Goal: Check status: Check status

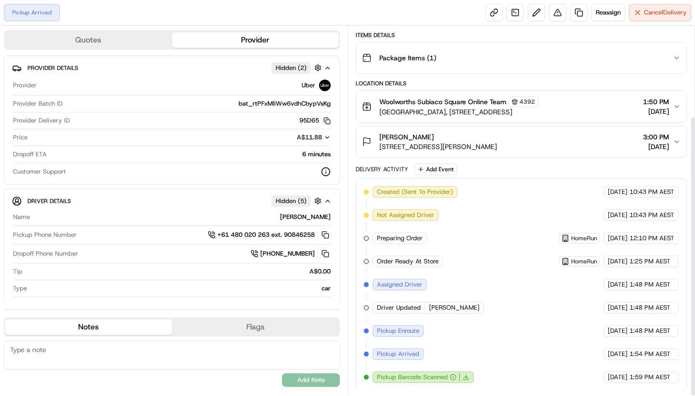
scroll to position [119, 0]
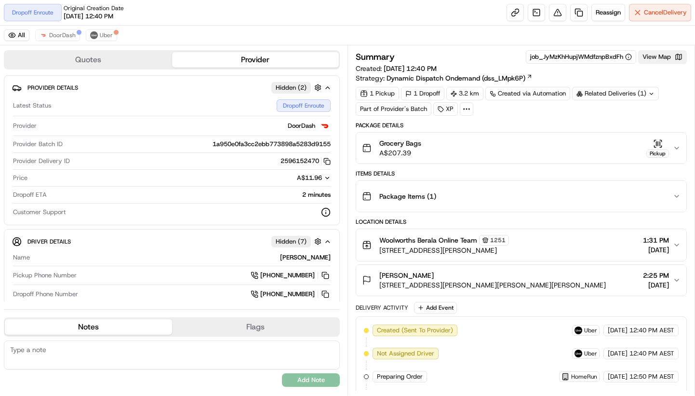
click at [663, 54] on button "View Map" at bounding box center [662, 56] width 49 height 13
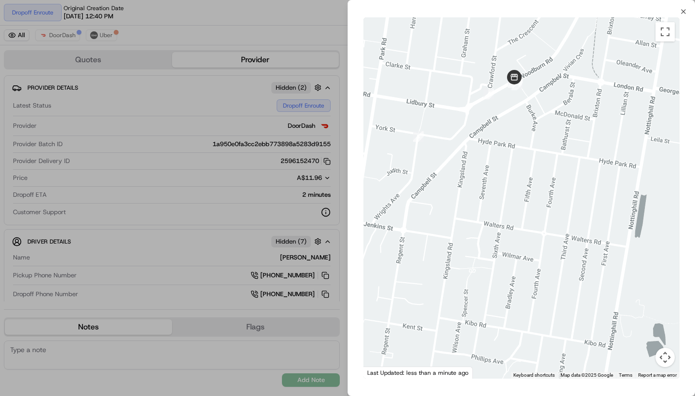
drag, startPoint x: 500, startPoint y: 208, endPoint x: 589, endPoint y: 113, distance: 130.9
click at [604, 133] on div at bounding box center [521, 197] width 316 height 361
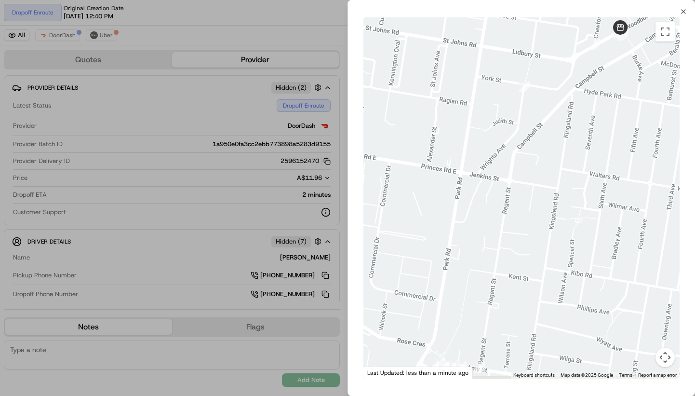
drag, startPoint x: 510, startPoint y: 194, endPoint x: 610, endPoint y: 164, distance: 103.7
click at [608, 156] on div at bounding box center [521, 197] width 316 height 361
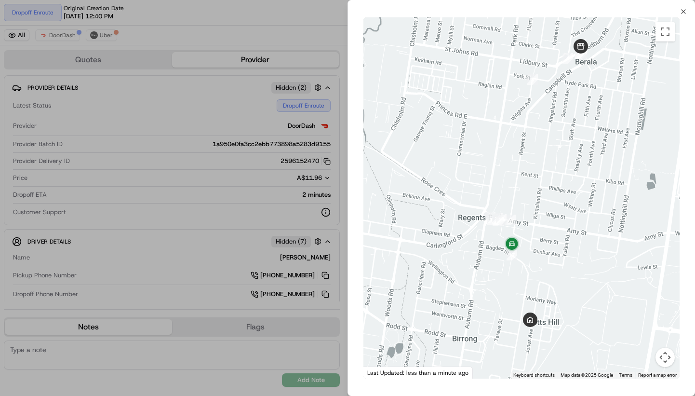
drag, startPoint x: 609, startPoint y: 220, endPoint x: 573, endPoint y: 170, distance: 61.8
click at [573, 170] on div at bounding box center [521, 197] width 316 height 361
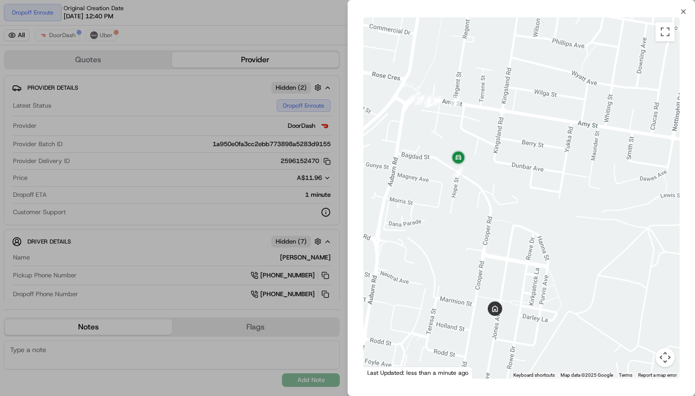
drag, startPoint x: 540, startPoint y: 161, endPoint x: 569, endPoint y: 163, distance: 29.0
click at [569, 163] on div at bounding box center [521, 197] width 316 height 361
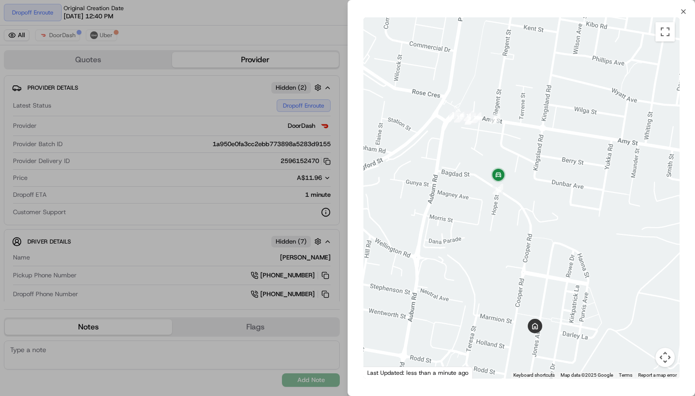
drag, startPoint x: 523, startPoint y: 169, endPoint x: 564, endPoint y: 187, distance: 44.7
click at [564, 187] on div at bounding box center [521, 197] width 316 height 361
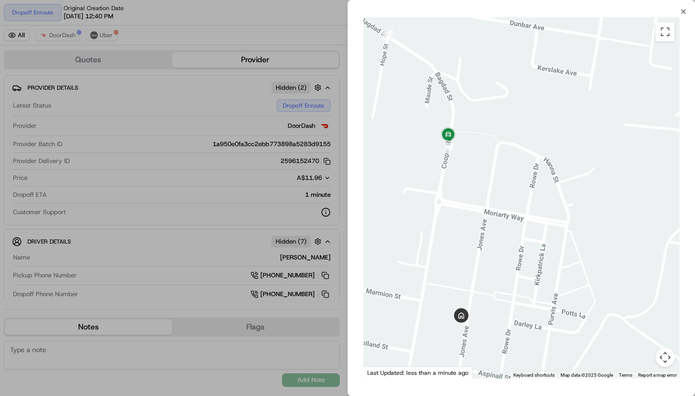
drag, startPoint x: 529, startPoint y: 191, endPoint x: 635, endPoint y: 147, distance: 114.5
click at [635, 147] on div at bounding box center [521, 197] width 316 height 361
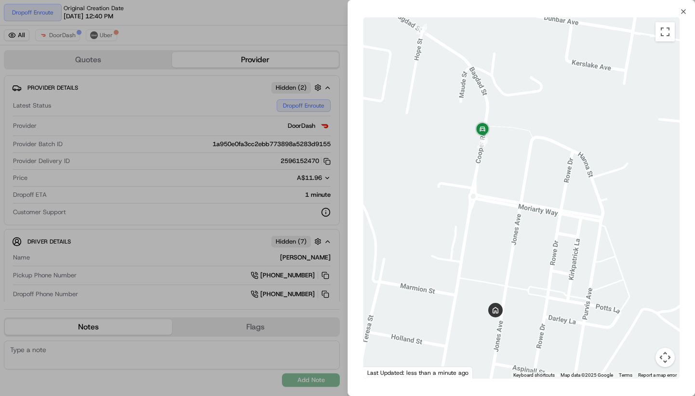
drag, startPoint x: 548, startPoint y: 171, endPoint x: 599, endPoint y: 162, distance: 51.3
click at [599, 162] on div at bounding box center [521, 197] width 316 height 361
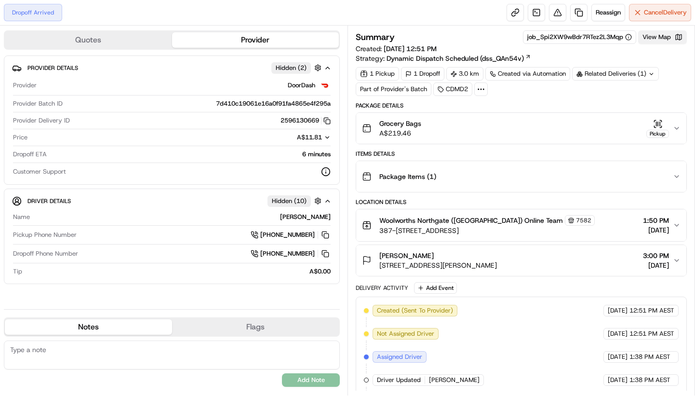
click at [661, 36] on button "View Map" at bounding box center [662, 36] width 49 height 13
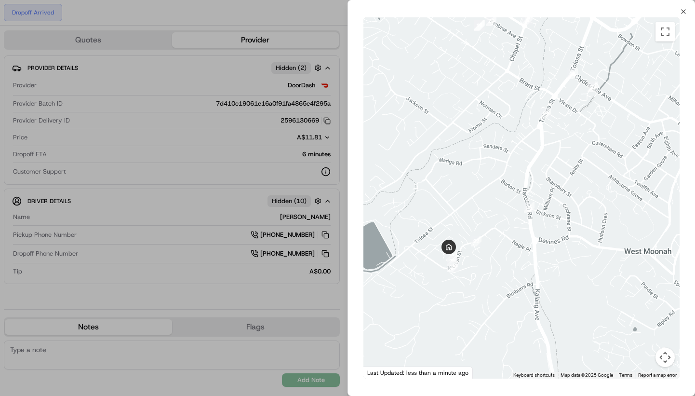
drag, startPoint x: 532, startPoint y: 270, endPoint x: 546, endPoint y: 199, distance: 72.2
click at [546, 198] on div at bounding box center [521, 197] width 316 height 361
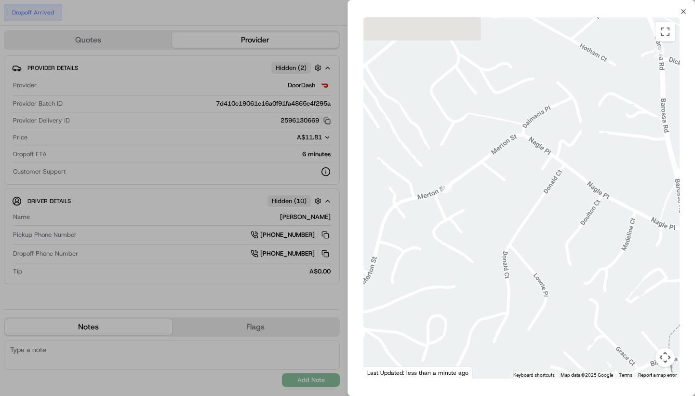
drag, startPoint x: 437, startPoint y: 253, endPoint x: 603, endPoint y: 157, distance: 191.5
click at [601, 155] on div at bounding box center [521, 197] width 316 height 361
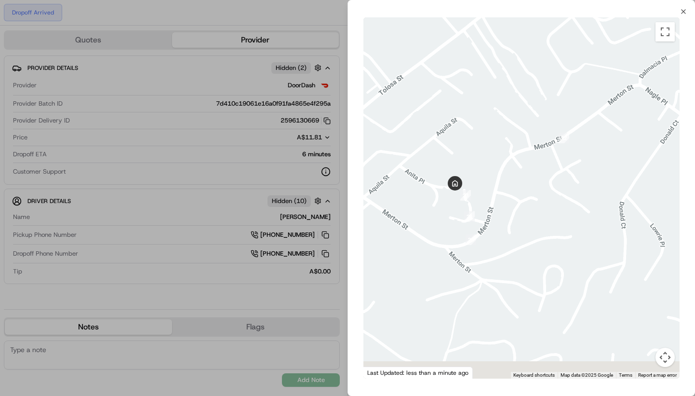
drag, startPoint x: 467, startPoint y: 217, endPoint x: 592, endPoint y: 166, distance: 135.3
click at [592, 166] on div at bounding box center [521, 197] width 316 height 361
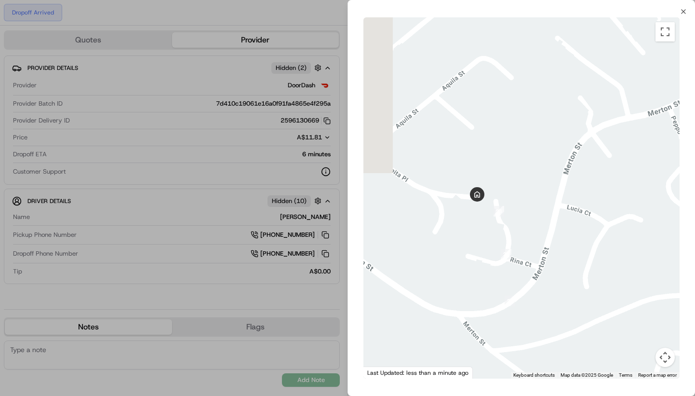
drag, startPoint x: 480, startPoint y: 178, endPoint x: 544, endPoint y: 209, distance: 71.1
click at [544, 209] on div at bounding box center [521, 197] width 316 height 361
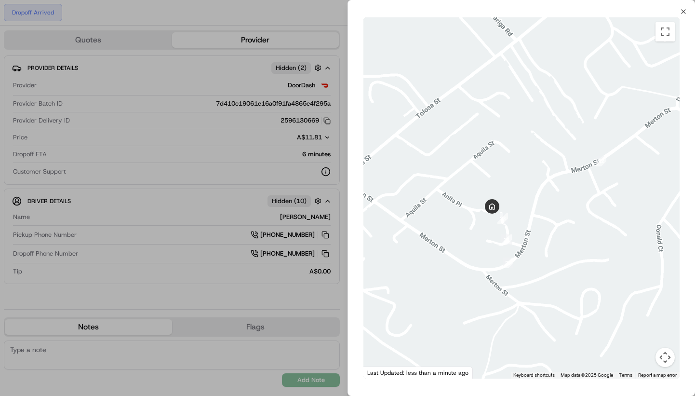
drag, startPoint x: 578, startPoint y: 132, endPoint x: 546, endPoint y: 170, distance: 50.3
click at [546, 170] on div at bounding box center [521, 197] width 316 height 361
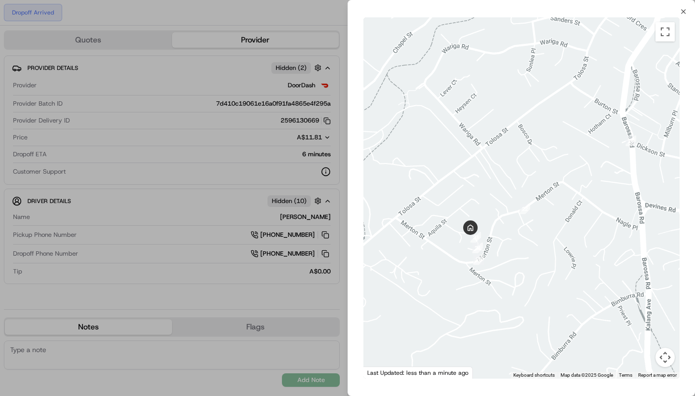
drag, startPoint x: 587, startPoint y: 144, endPoint x: 525, endPoint y: 206, distance: 87.9
click at [525, 214] on div at bounding box center [521, 197] width 316 height 361
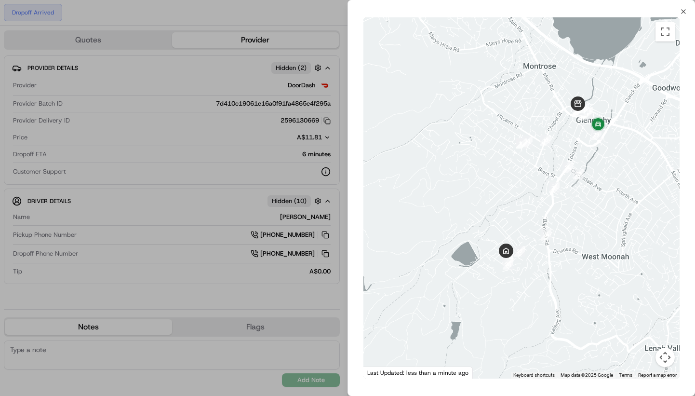
drag, startPoint x: 606, startPoint y: 171, endPoint x: 569, endPoint y: 247, distance: 85.1
click at [569, 247] on div at bounding box center [521, 197] width 316 height 361
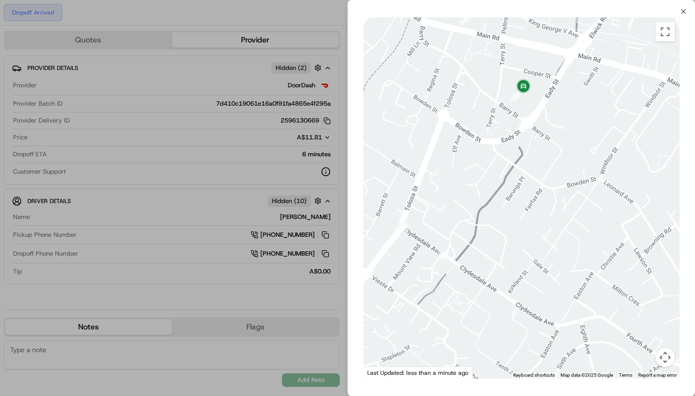
drag, startPoint x: 562, startPoint y: 220, endPoint x: 552, endPoint y: 319, distance: 99.7
click at [552, 319] on div at bounding box center [521, 197] width 316 height 361
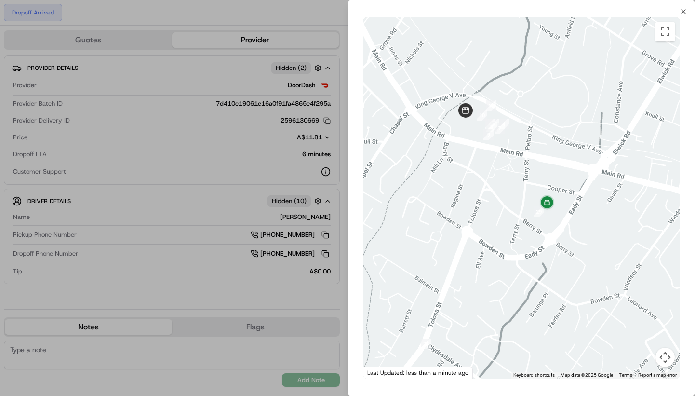
drag, startPoint x: 520, startPoint y: 228, endPoint x: 550, endPoint y: 252, distance: 38.6
click at [550, 252] on div at bounding box center [521, 197] width 316 height 361
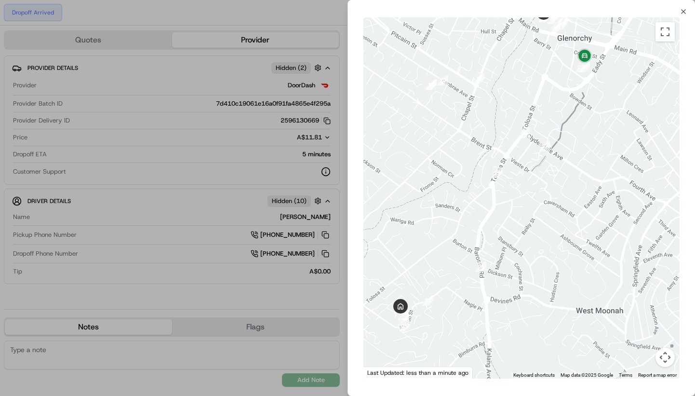
drag, startPoint x: 520, startPoint y: 271, endPoint x: 578, endPoint y: 204, distance: 88.1
click at [578, 204] on div at bounding box center [521, 197] width 316 height 361
click at [682, 11] on icon "button" at bounding box center [684, 12] width 8 height 8
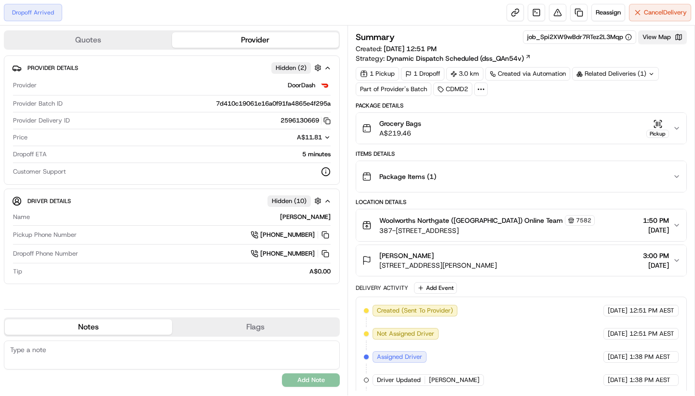
click at [656, 37] on button "View Map" at bounding box center [662, 36] width 49 height 13
